Goal: Book appointment/travel/reservation

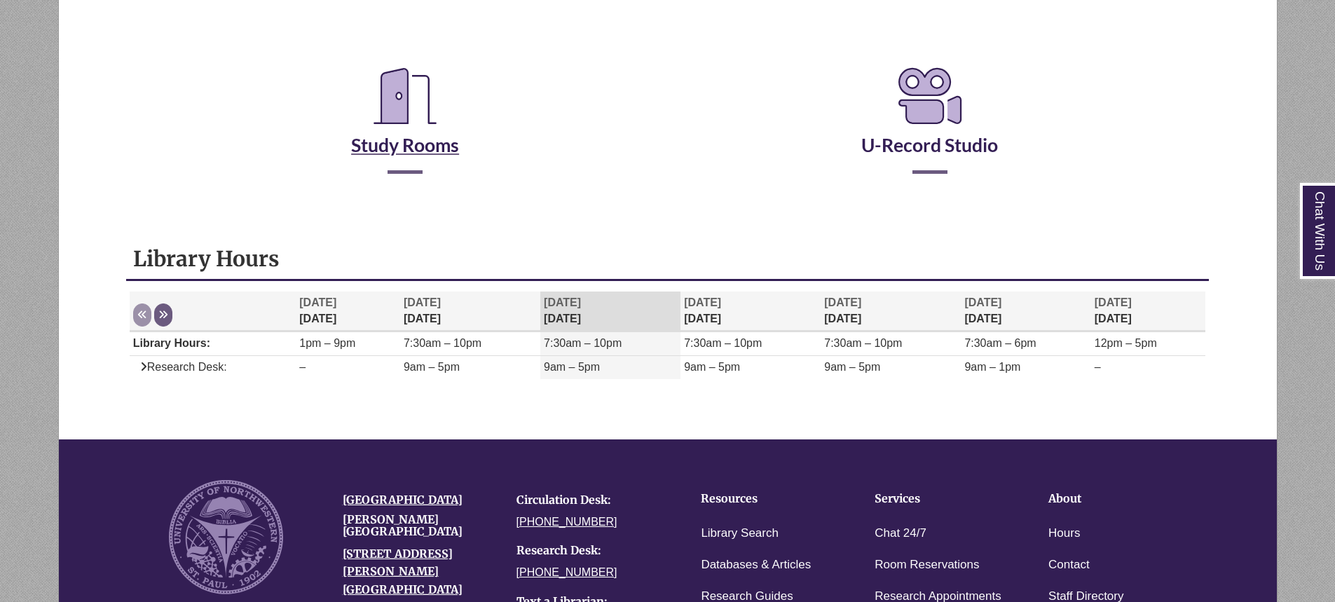
scroll to position [280, 0]
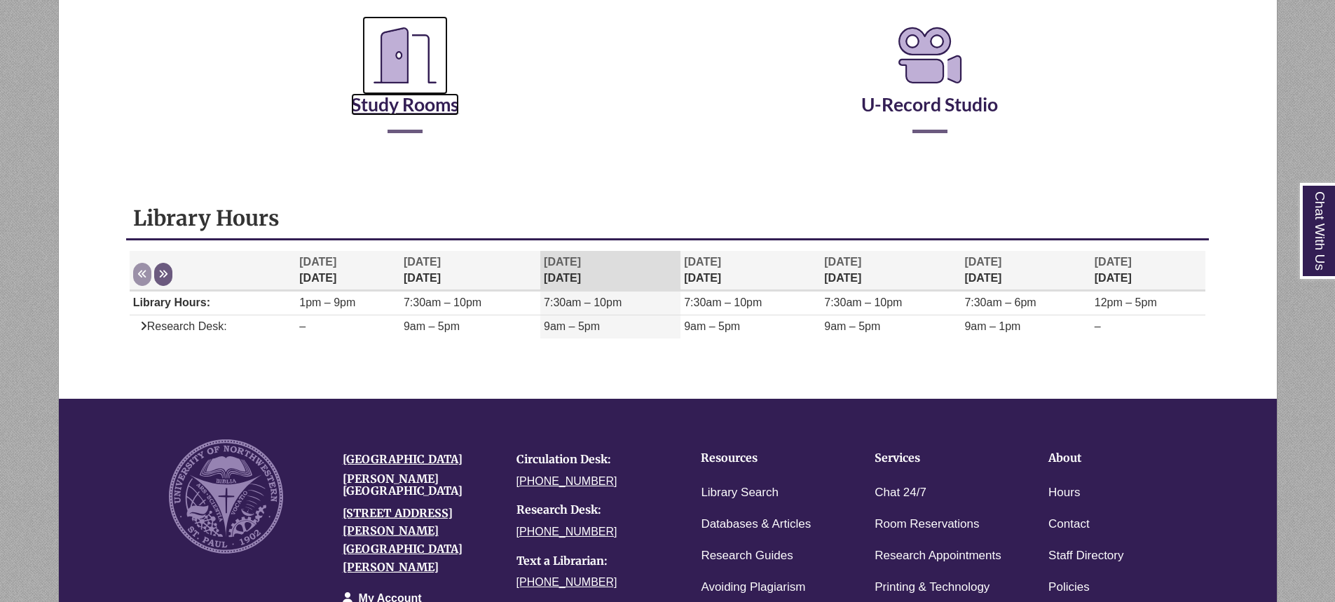
click at [388, 109] on link "Study Rooms" at bounding box center [405, 86] width 108 height 57
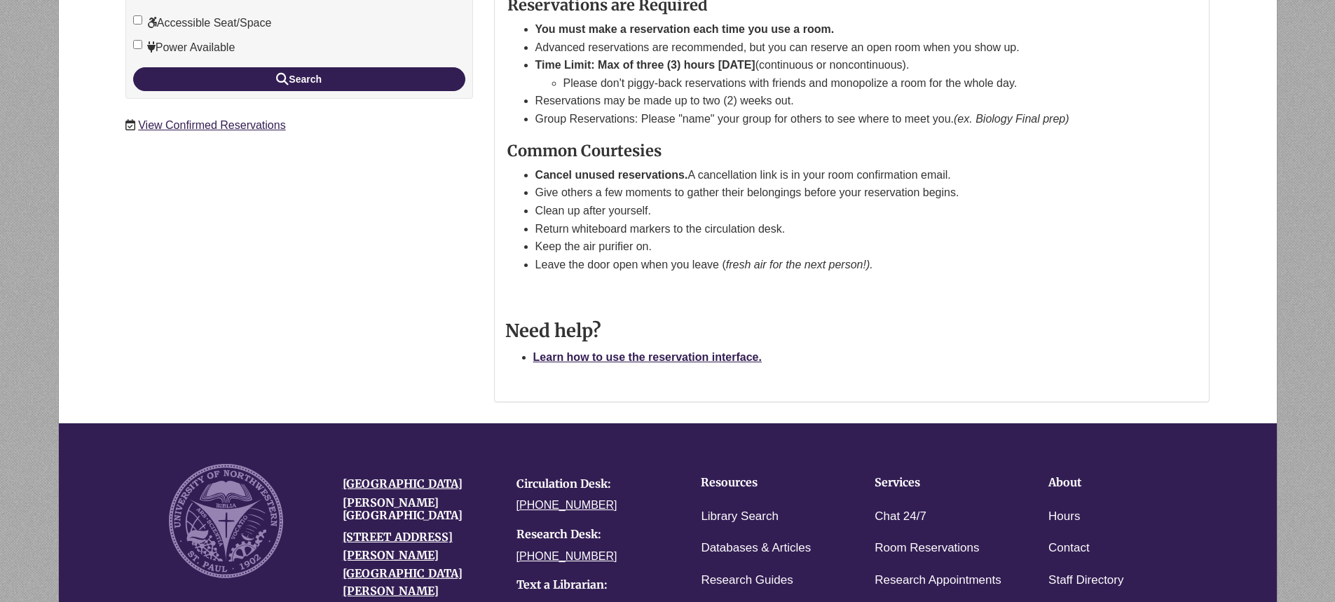
scroll to position [421, 0]
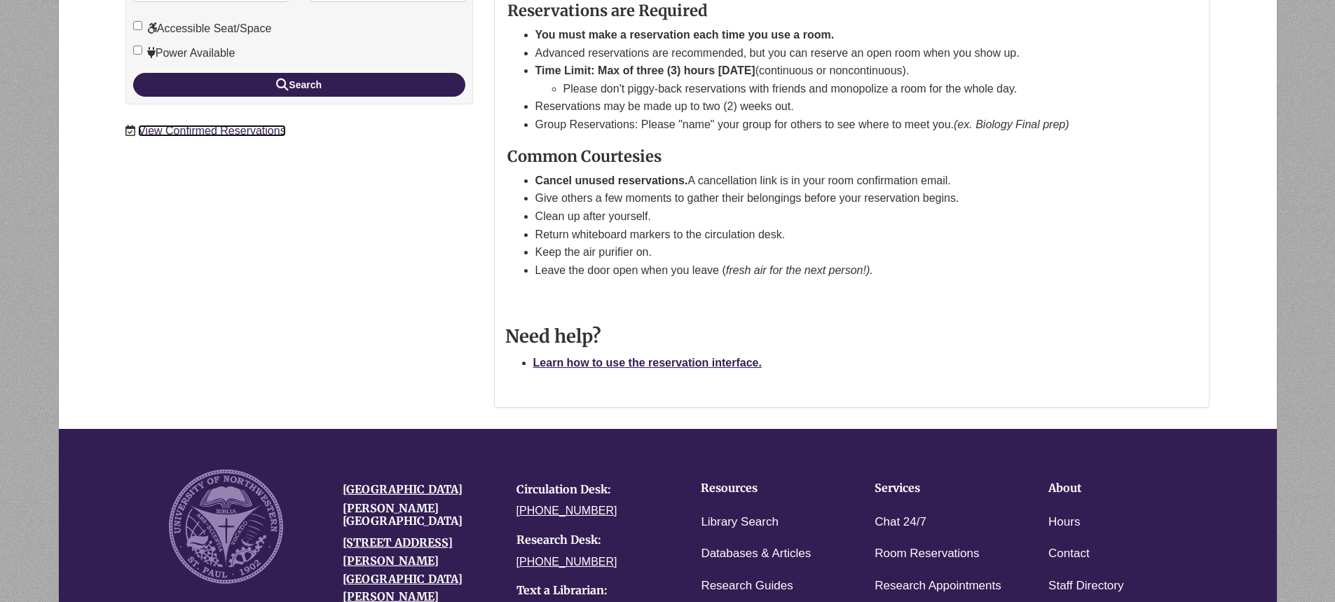
click at [242, 132] on link "View Confirmed Reservations" at bounding box center [211, 131] width 147 height 12
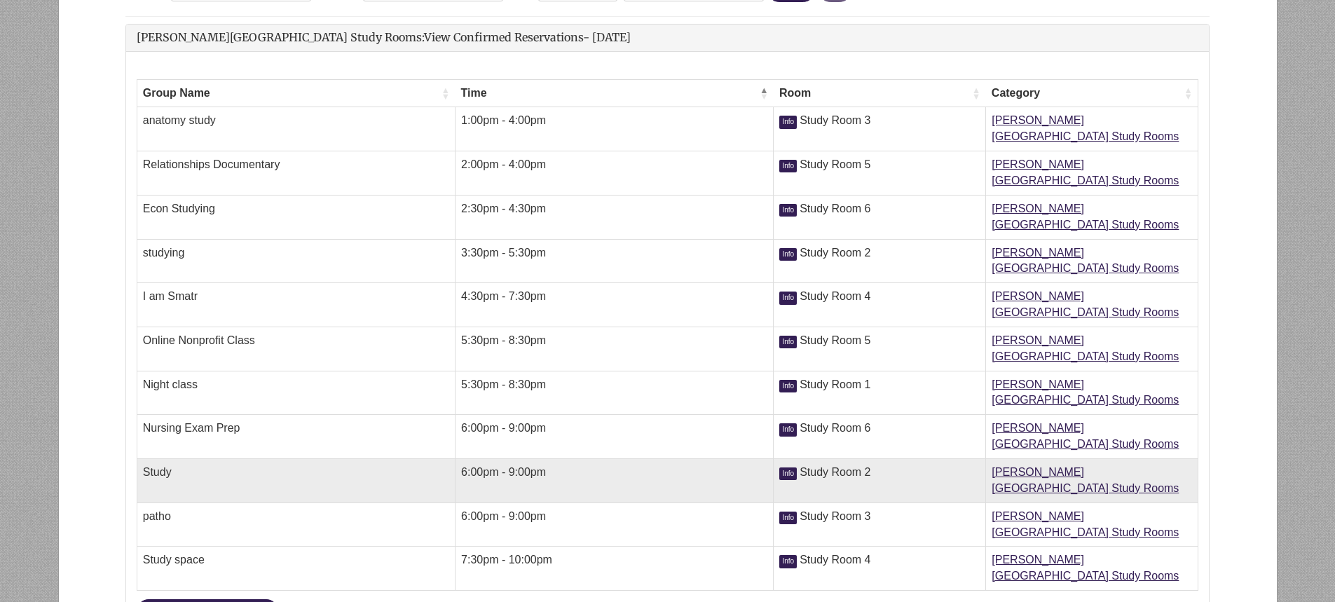
scroll to position [210, 0]
